Goal: Complete application form: Complete application form

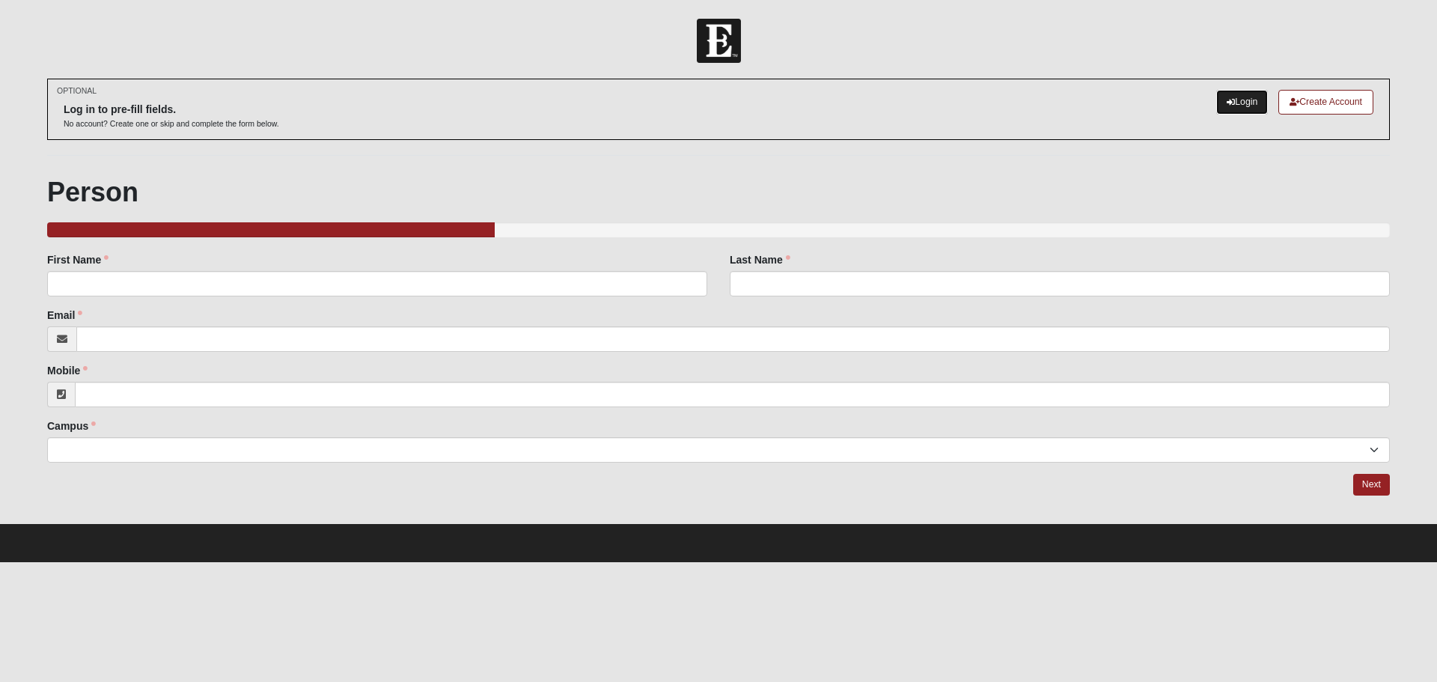
click at [1232, 111] on link "Login" at bounding box center [1242, 102] width 52 height 25
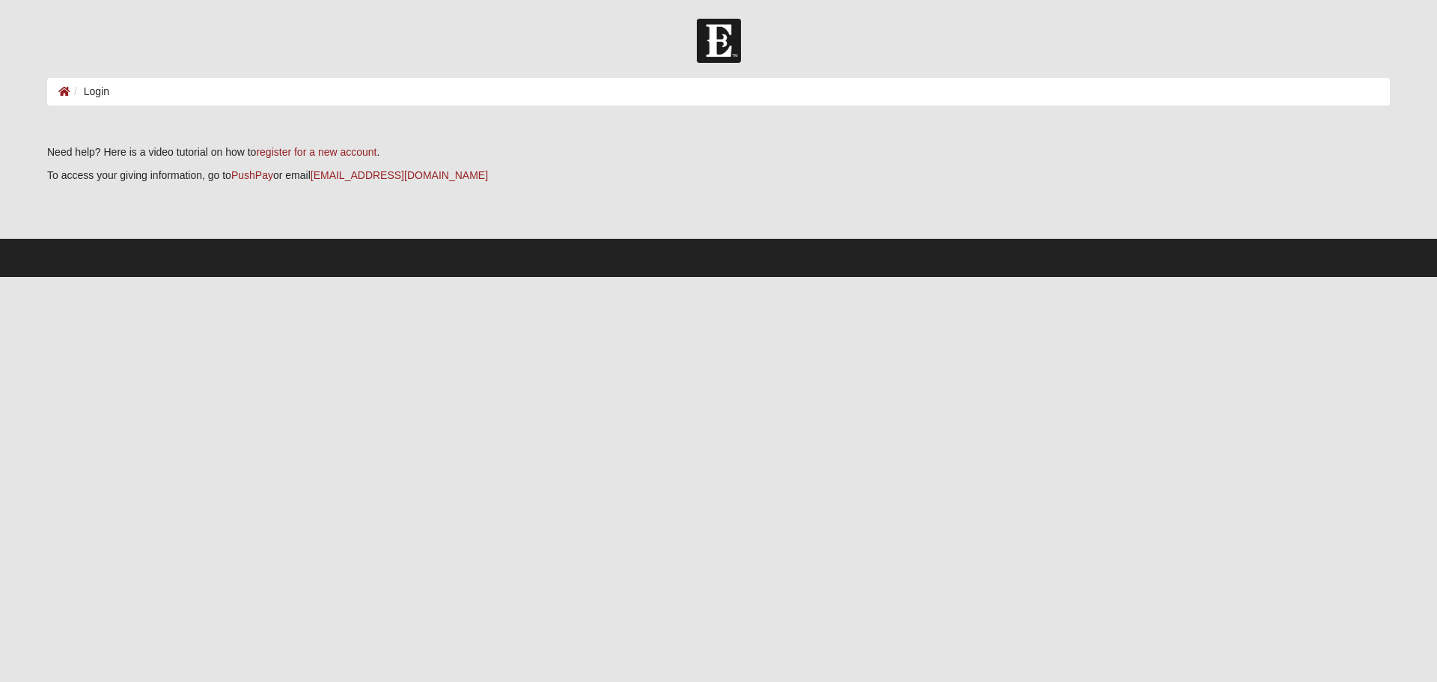
click at [206, 100] on ol "Login" at bounding box center [718, 92] width 1343 height 28
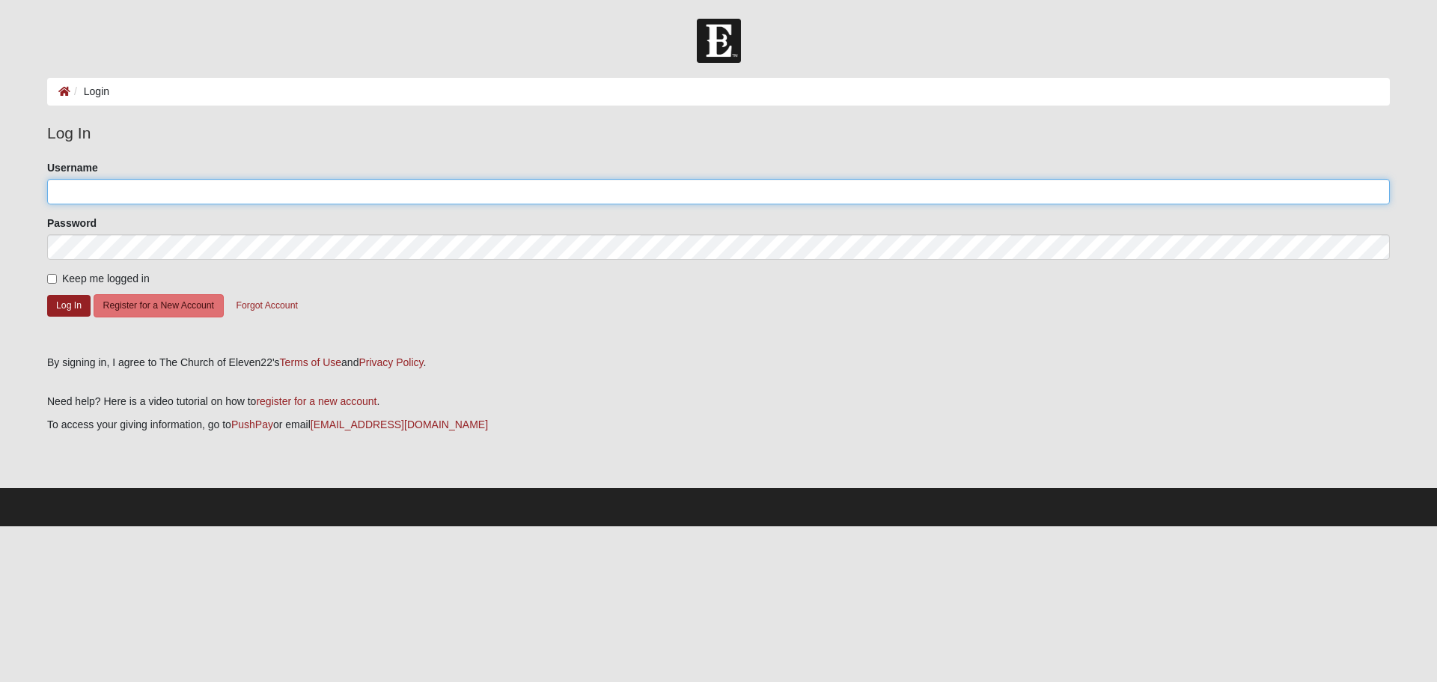
type input "tiffanyrawskiwood"
click at [161, 193] on input "tiffanyrawskiwood" at bounding box center [718, 191] width 1343 height 25
click at [74, 305] on button "Log In" at bounding box center [68, 306] width 43 height 22
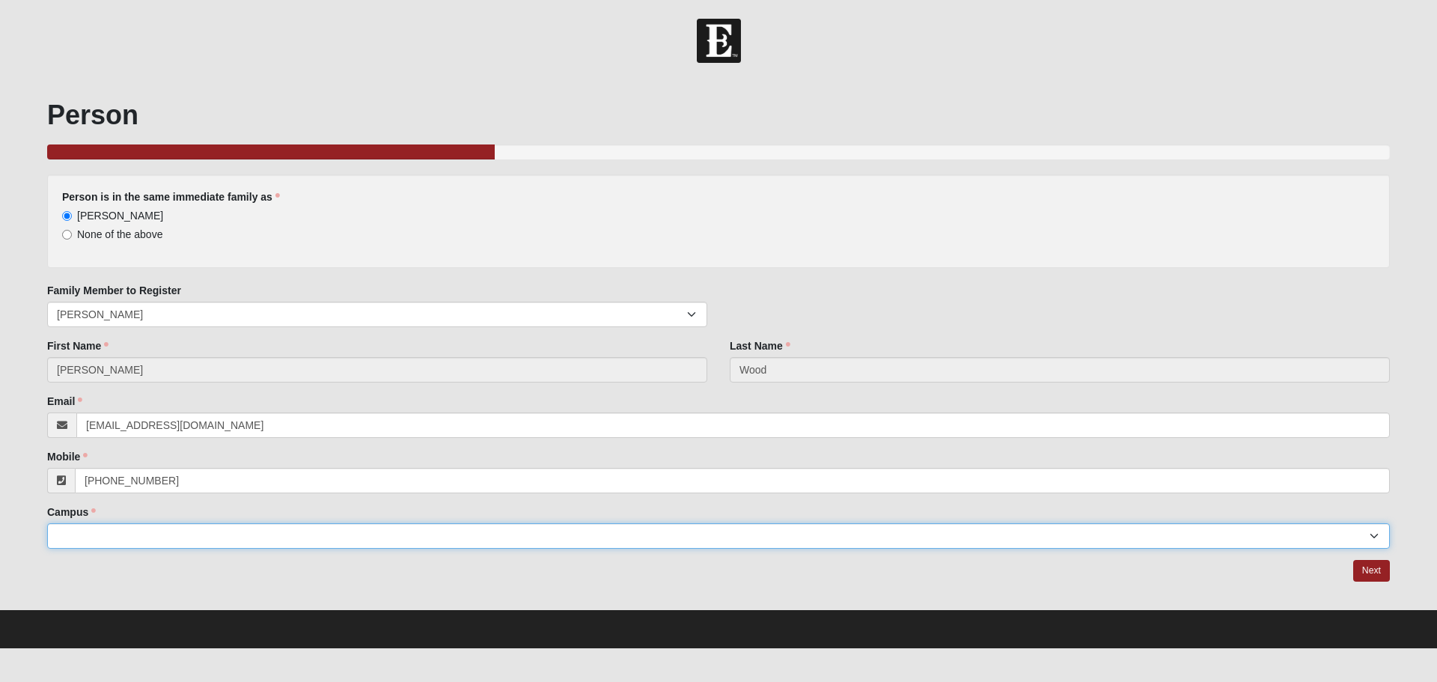
click at [141, 534] on select "Arlington Baymeadows Eleven22 Online Fleming Island Jesup Mandarin North Jax Or…" at bounding box center [718, 535] width 1343 height 25
select select "5"
click at [47, 523] on select "Arlington Baymeadows Eleven22 Online Fleming Island Jesup Mandarin North Jax Or…" at bounding box center [718, 535] width 1343 height 25
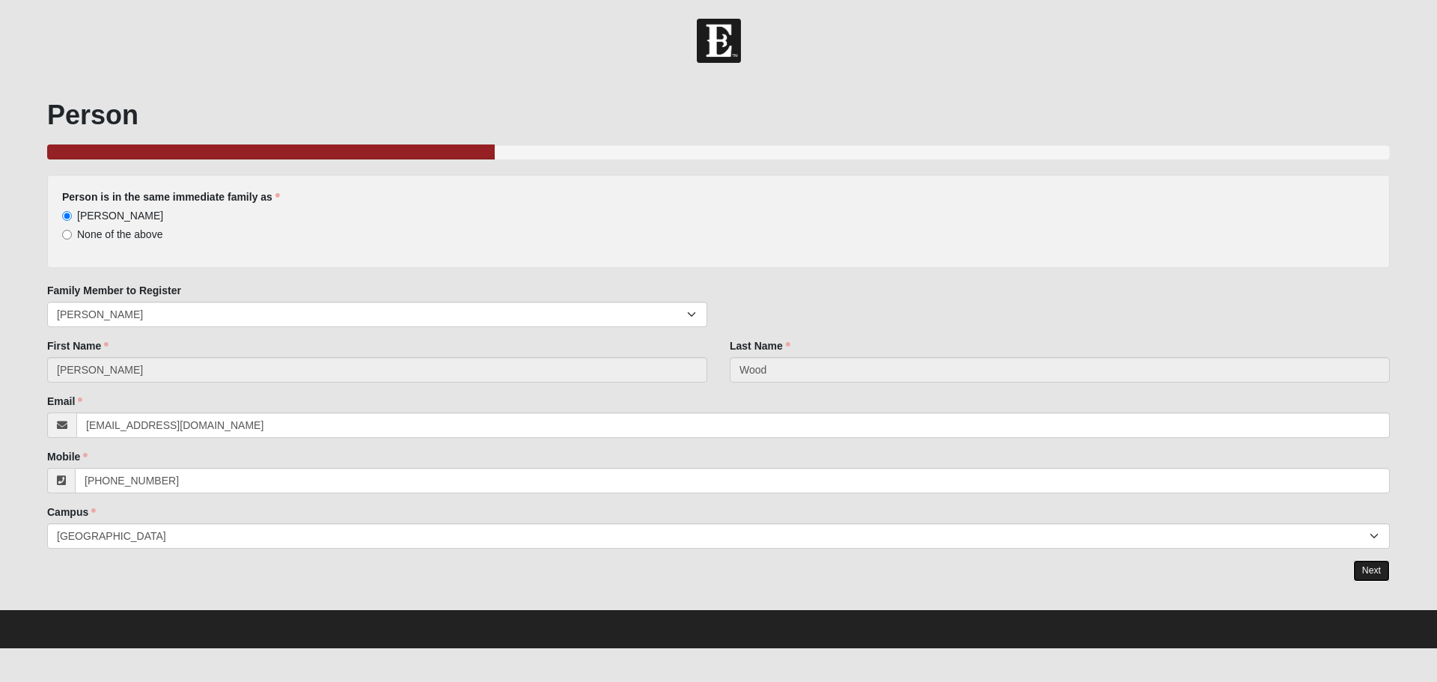
click at [1365, 564] on link "Next" at bounding box center [1371, 571] width 37 height 22
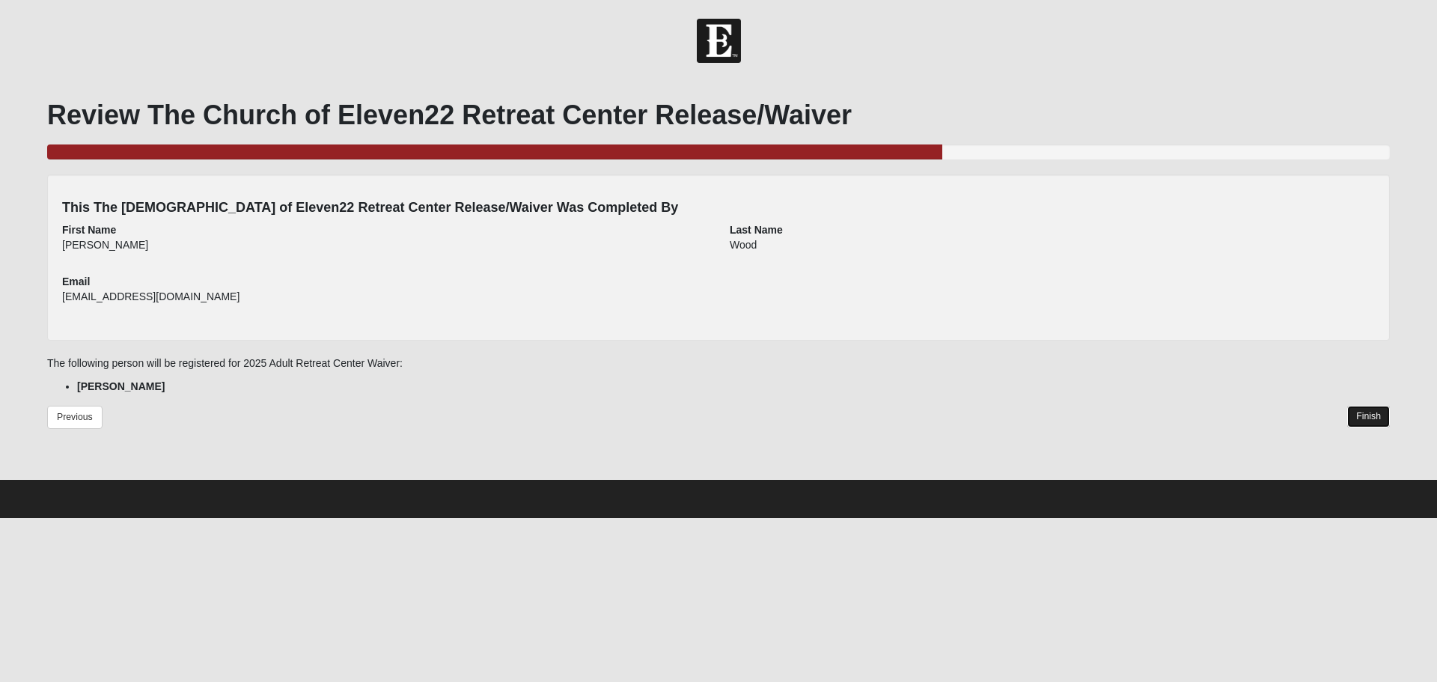
click at [1374, 418] on link "Finish" at bounding box center [1368, 417] width 43 height 22
